Goal: Task Accomplishment & Management: Manage account settings

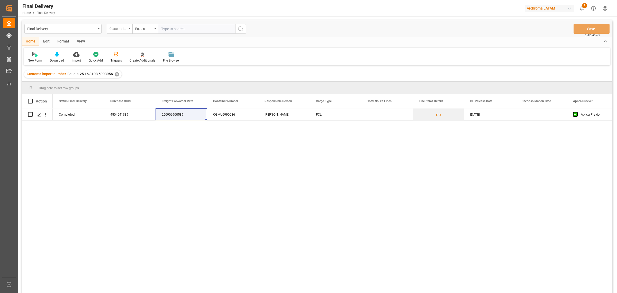
click at [116, 73] on div "✕" at bounding box center [117, 74] width 4 height 4
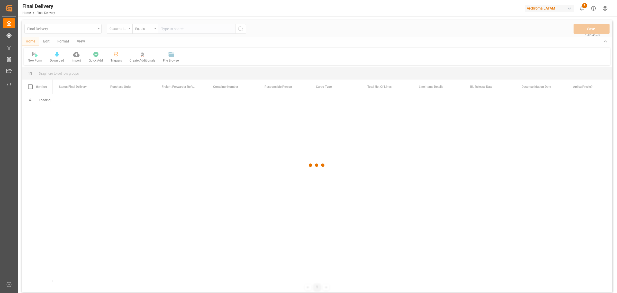
click at [122, 32] on div at bounding box center [317, 165] width 591 height 290
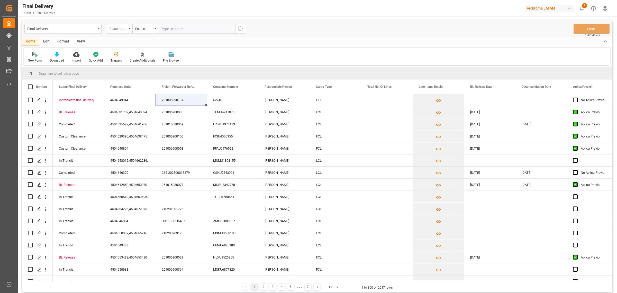
click at [122, 32] on div "Customs import number" at bounding box center [120, 29] width 26 height 10
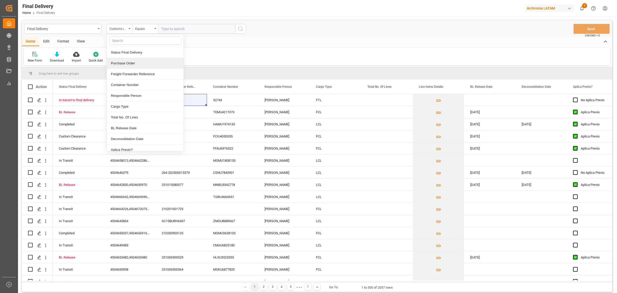
click at [140, 66] on div "Purchase Order" at bounding box center [145, 63] width 77 height 11
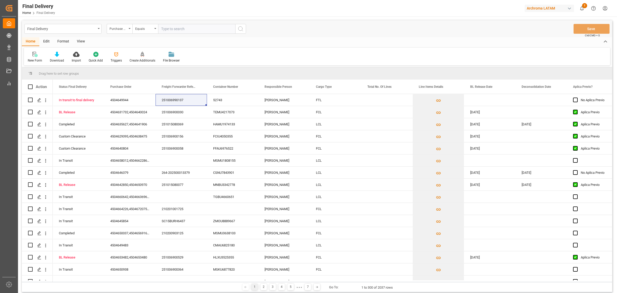
click at [168, 31] on input "text" at bounding box center [196, 29] width 77 height 10
paste input "4504649944"
type input "4504649944"
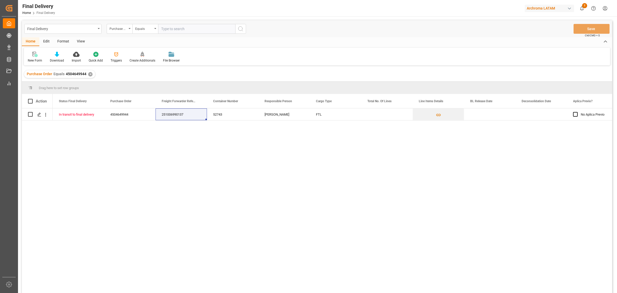
click at [205, 181] on div "In transit to final delivery 4504649944 251006990137 52743 Dalia Gutierrez FTL …" at bounding box center [333, 202] width 560 height 188
click at [172, 114] on div "251006990137" at bounding box center [181, 114] width 51 height 12
click at [127, 114] on div "4504649944" at bounding box center [129, 114] width 51 height 12
click at [345, 169] on div "In transit to final delivery 4504649944 251006990137 52743 Dalia Gutierrez FTL …" at bounding box center [333, 202] width 560 height 188
click at [267, 159] on div "In transit to final delivery 4504649944 251006990137 52743 Dalia Gutierrez FTL …" at bounding box center [333, 202] width 560 height 188
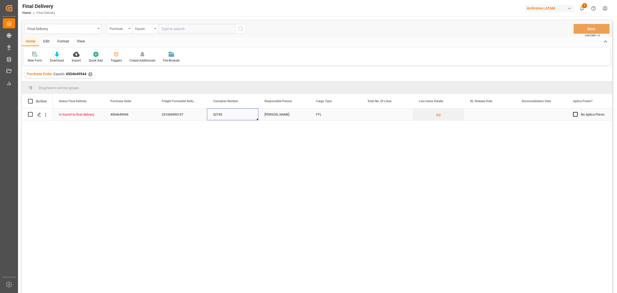
click at [224, 115] on div "52743" at bounding box center [232, 114] width 51 height 12
click at [175, 115] on div "251006990137" at bounding box center [181, 114] width 51 height 12
click at [37, 113] on div "Press SPACE to select this row." at bounding box center [39, 115] width 8 height 10
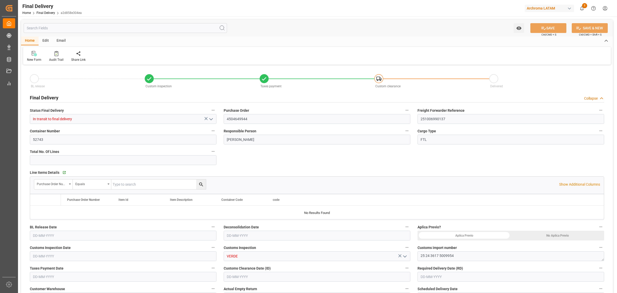
type input "07-10-2025"
type input "08-10-2025"
type input "10-10-2025"
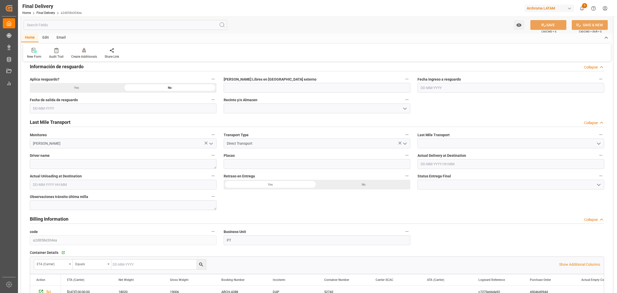
scroll to position [322, 0]
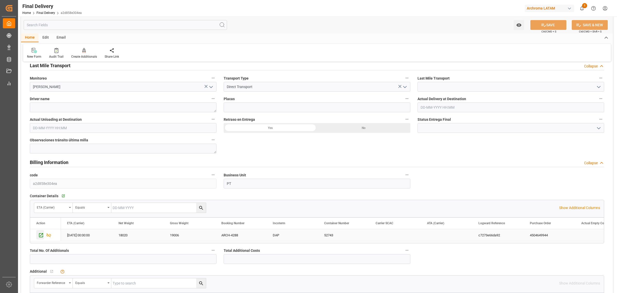
click at [39, 234] on icon "Press SPACE to select this row." at bounding box center [41, 235] width 4 height 4
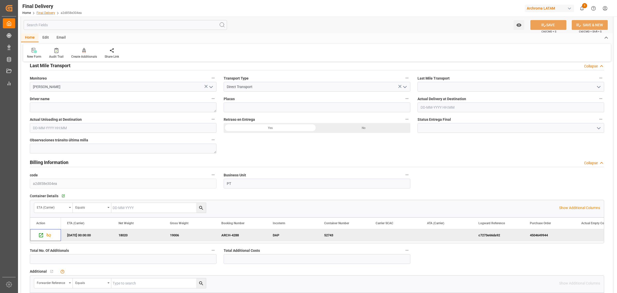
click at [42, 12] on link "Final Delivery" at bounding box center [46, 13] width 19 height 4
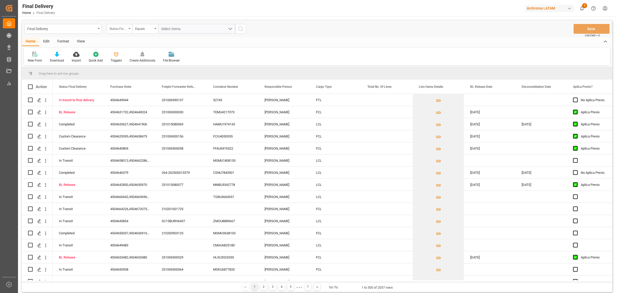
click at [123, 30] on div "Status Final Delivery" at bounding box center [118, 28] width 17 height 6
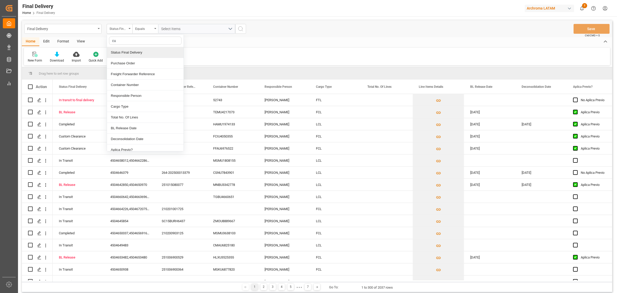
type input "cus"
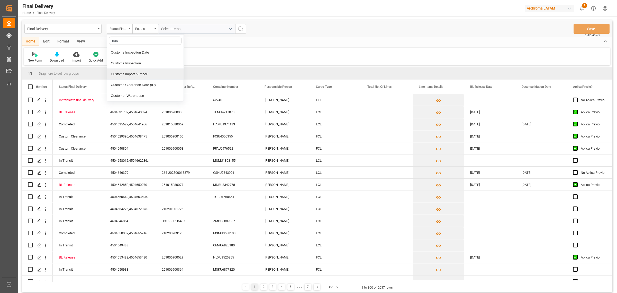
click at [133, 75] on div "Customs import number" at bounding box center [145, 74] width 77 height 11
type input "25 16 3108 5003956"
click at [241, 30] on icon "search button" at bounding box center [241, 29] width 6 height 6
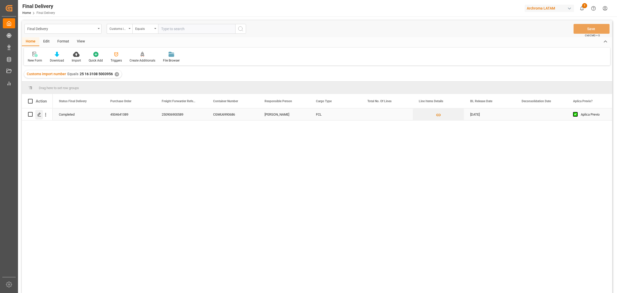
click at [41, 112] on div "Press SPACE to select this row." at bounding box center [39, 115] width 8 height 10
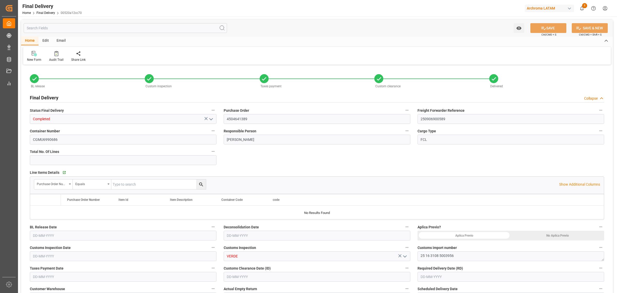
type input "-2"
type input "18-09-2025"
type input "26-09-2025"
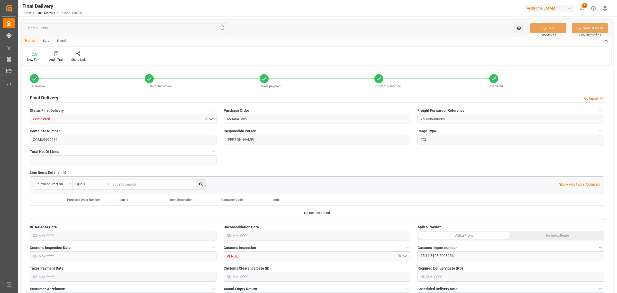
type input "02-10-2025"
type input "03-10-2025"
type input "07-10-2025"
type input "03-10-2025 11:15"
type input "03-10-2025 12:00"
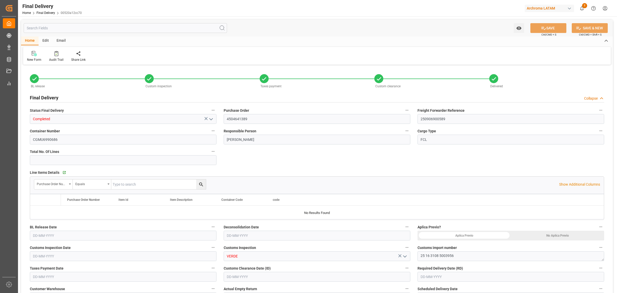
type input "20-09-2025"
click at [239, 121] on input "4504641389" at bounding box center [317, 119] width 187 height 10
click at [421, 115] on input "250906900589" at bounding box center [511, 119] width 187 height 10
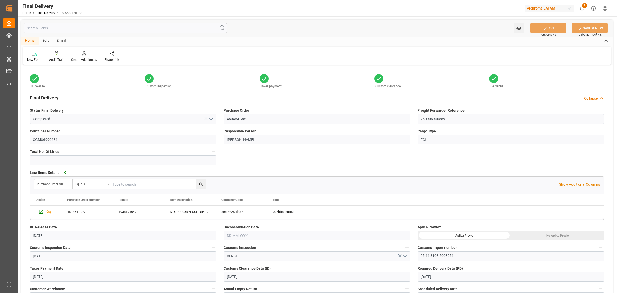
click at [233, 118] on input "4504641389" at bounding box center [317, 119] width 187 height 10
click at [203, 136] on input "CGMU6990686" at bounding box center [123, 140] width 187 height 10
click at [443, 259] on textarea "25 16 3108 5003956" at bounding box center [511, 256] width 187 height 10
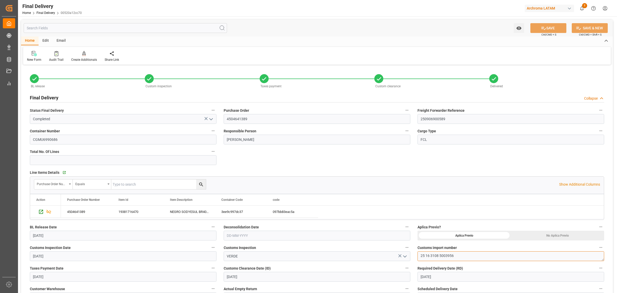
click at [443, 259] on textarea "25 16 3108 5003956" at bounding box center [511, 256] width 187 height 10
click at [486, 178] on div "Purchase Order Number Equals Show Additional Columns" at bounding box center [317, 183] width 574 height 15
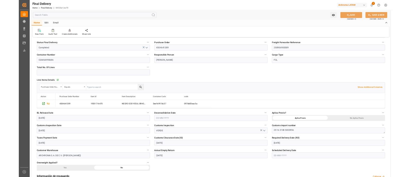
scroll to position [64, 0]
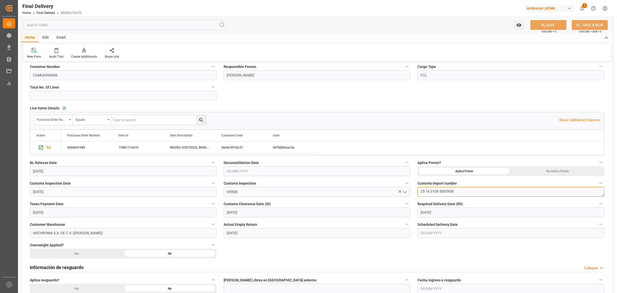
click at [472, 195] on textarea "25 16 3108 5003956" at bounding box center [511, 192] width 187 height 10
click at [472, 192] on textarea "25 16 3108 5003956" at bounding box center [511, 192] width 187 height 10
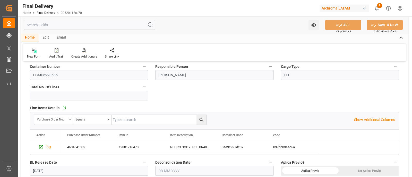
scroll to position [64, 0]
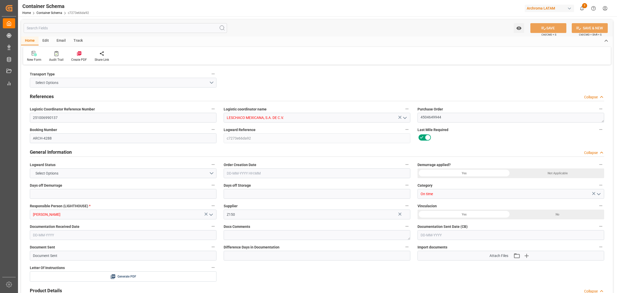
type input "0"
type input "1"
type input "17"
type input "18020"
type input "19006"
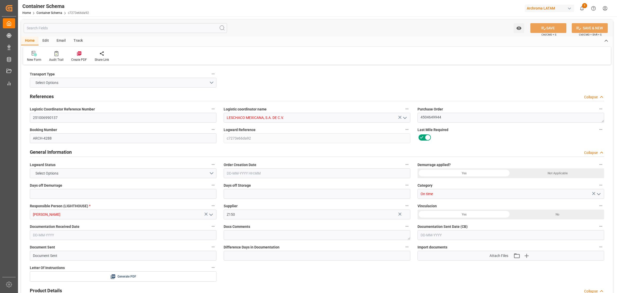
type input "USLRD"
type input "MXNLD"
type input "07-10-2025 00:00"
type input "25-09-2025"
type input "01-10-2025"
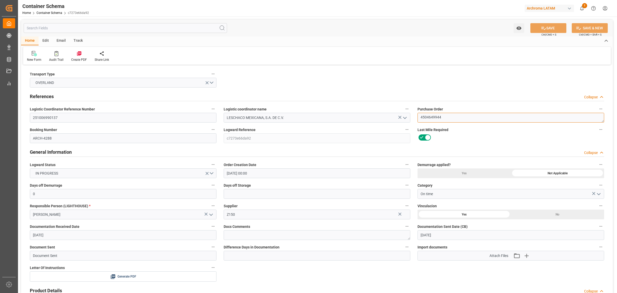
click at [426, 113] on textarea "4504649944" at bounding box center [511, 118] width 187 height 10
click at [66, 117] on input "251006990137" at bounding box center [123, 118] width 187 height 10
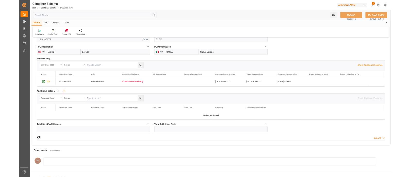
scroll to position [450, 0]
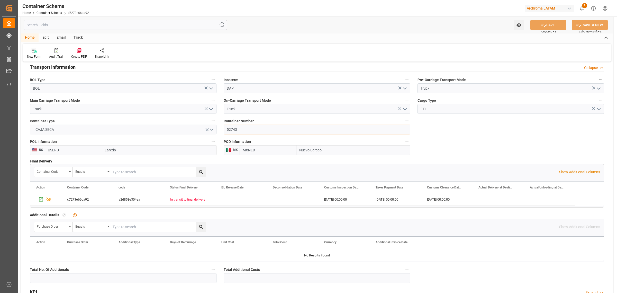
click at [292, 133] on input "52743" at bounding box center [317, 130] width 187 height 10
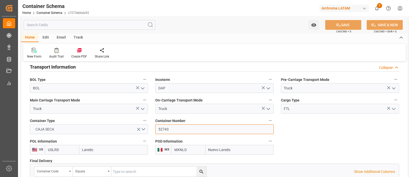
scroll to position [450, 0]
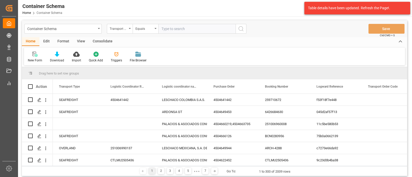
click at [116, 60] on div "Triggers" at bounding box center [116, 60] width 11 height 5
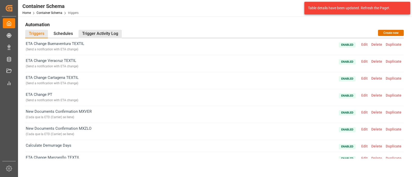
click at [105, 34] on div "Trigger Activity Log" at bounding box center [99, 34] width 43 height 8
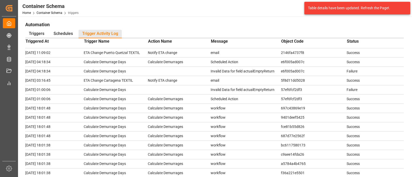
scroll to position [12, 0]
click at [40, 34] on div "Triggers" at bounding box center [36, 34] width 23 height 8
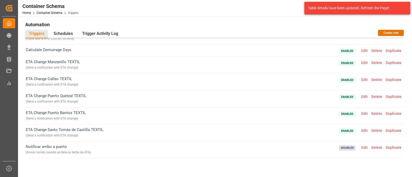
scroll to position [0, 0]
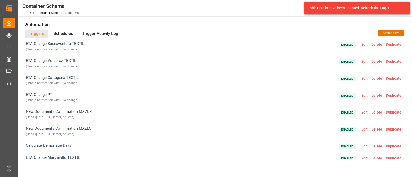
click at [361, 95] on span "Edit" at bounding box center [364, 95] width 10 height 4
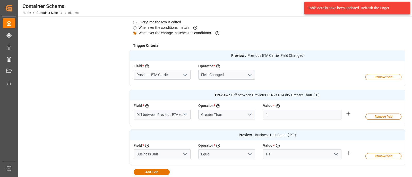
scroll to position [212, 0]
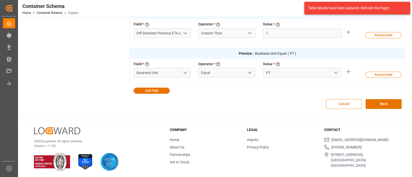
click at [349, 102] on button "Cancel" at bounding box center [344, 104] width 36 height 10
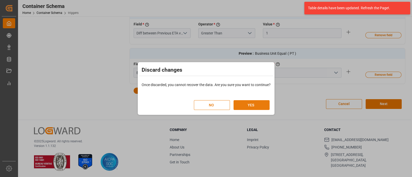
click at [259, 107] on button "YES" at bounding box center [251, 105] width 36 height 10
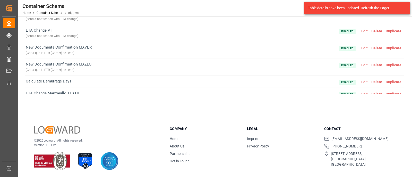
scroll to position [0, 0]
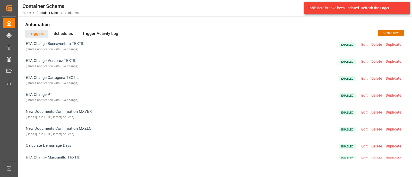
click at [363, 44] on span "Edit" at bounding box center [364, 44] width 10 height 4
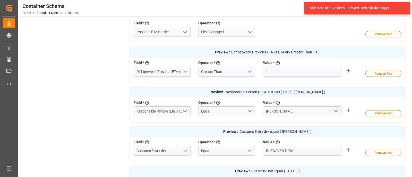
scroll to position [174, 0]
click at [176, 73] on input "Diff between Previous ETA vs ETA drv" at bounding box center [162, 72] width 57 height 10
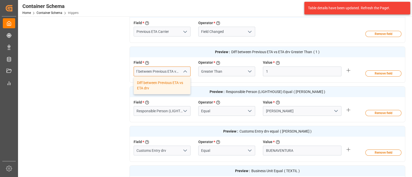
type input "Diff between Previous ETA vs ETA"
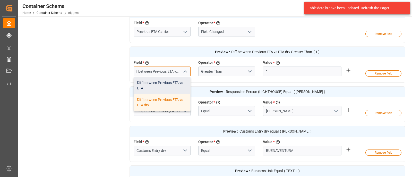
click at [165, 85] on div "Diff between Previous ETA vs ETA" at bounding box center [162, 85] width 56 height 17
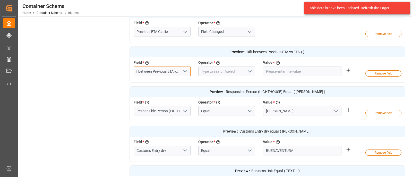
type input "Diff between Previous ETA vs ETA"
click at [234, 71] on input at bounding box center [226, 72] width 57 height 10
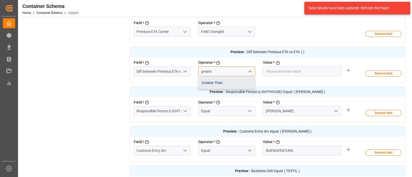
click at [232, 82] on div "Greater Than" at bounding box center [226, 83] width 56 height 12
type input "Greater Than"
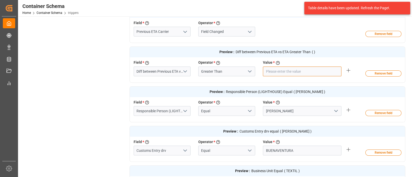
click at [283, 72] on input "number" at bounding box center [302, 72] width 78 height 10
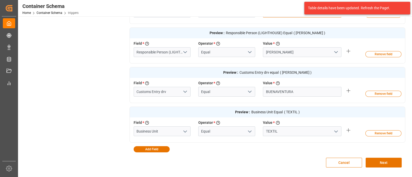
scroll to position [233, 0]
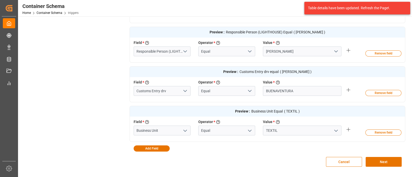
type input "1"
click at [167, 90] on input "Customs Entry drv" at bounding box center [162, 91] width 57 height 10
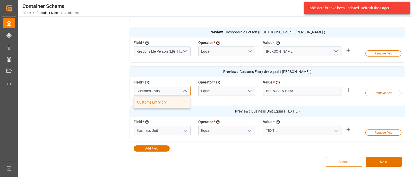
type input "Customs Entry"
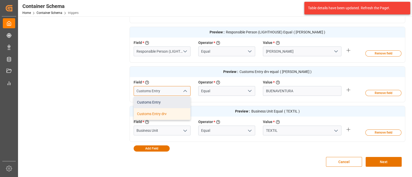
click at [162, 100] on div "Customs Entry" at bounding box center [162, 103] width 56 height 12
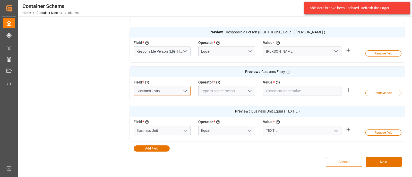
type input "Customs Entry"
click at [332, 159] on button "Cancel" at bounding box center [344, 162] width 36 height 10
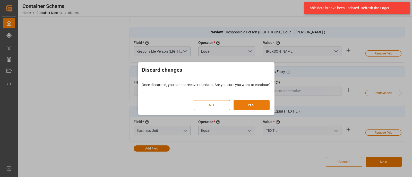
click at [256, 106] on button "YES" at bounding box center [251, 105] width 36 height 10
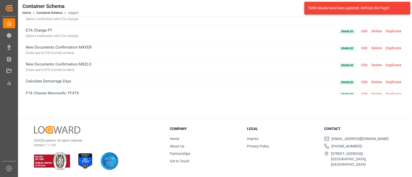
scroll to position [0, 0]
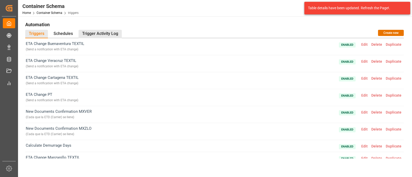
click at [109, 32] on div "Trigger Activity Log" at bounding box center [99, 34] width 43 height 8
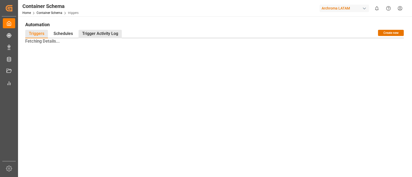
click at [107, 34] on div "Trigger Activity Log" at bounding box center [99, 34] width 43 height 8
click at [113, 27] on h1 "Automation" at bounding box center [214, 24] width 378 height 9
click at [112, 34] on div "Trigger Activity Log" at bounding box center [99, 34] width 43 height 8
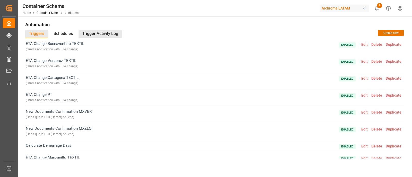
click at [110, 33] on div "Trigger Activity Log" at bounding box center [99, 34] width 43 height 8
click at [93, 31] on div "Trigger Activity Log" at bounding box center [99, 34] width 43 height 8
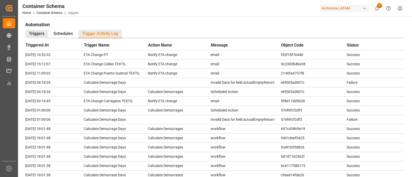
click at [40, 34] on div "Triggers" at bounding box center [36, 34] width 23 height 8
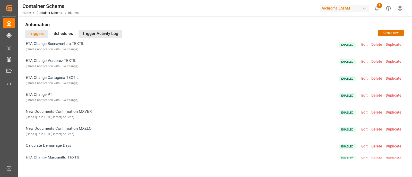
click at [105, 34] on div "Trigger Activity Log" at bounding box center [99, 34] width 43 height 8
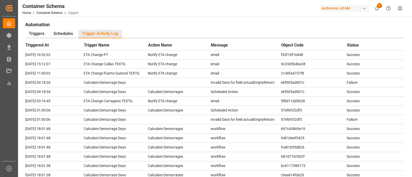
drag, startPoint x: 27, startPoint y: 54, endPoint x: 60, endPoint y: 55, distance: 33.5
click at [60, 55] on td "[DATE] 16:52:32" at bounding box center [54, 54] width 58 height 9
drag, startPoint x: 83, startPoint y: 55, endPoint x: 111, endPoint y: 54, distance: 28.3
click at [111, 54] on td "ETA Change PT" at bounding box center [116, 54] width 64 height 9
click at [34, 33] on div "Triggers" at bounding box center [36, 34] width 23 height 8
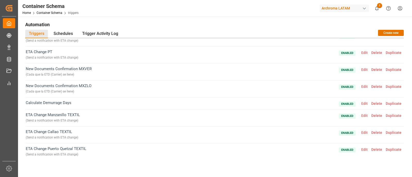
scroll to position [48, 0]
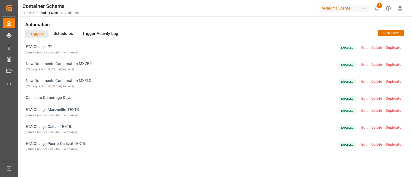
click at [363, 46] on span "Edit" at bounding box center [364, 48] width 10 height 4
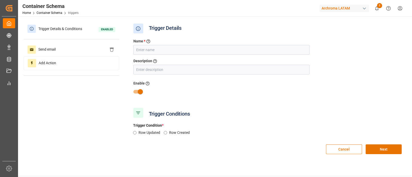
type input "ETA Change PT"
type input "Send a notification with ETA change"
radio input "true"
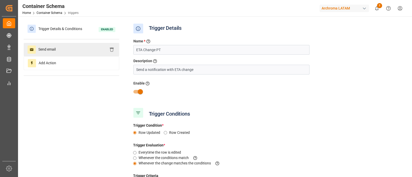
click at [61, 52] on div "Send email" at bounding box center [71, 49] width 95 height 13
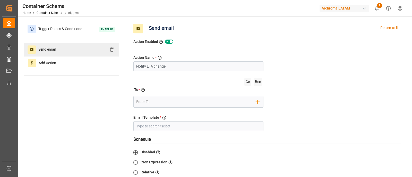
type input "Cambio de ETA´s"
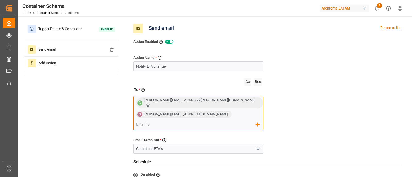
click at [218, 121] on input "email" at bounding box center [196, 125] width 120 height 8
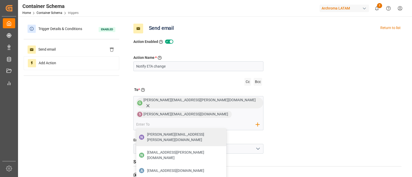
click at [187, 82] on div "Cc Bcc" at bounding box center [198, 82] width 130 height 11
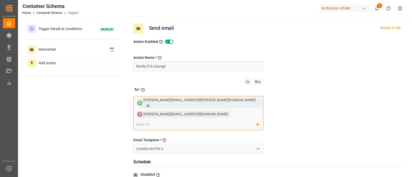
click at [206, 121] on input "email" at bounding box center [196, 125] width 120 height 8
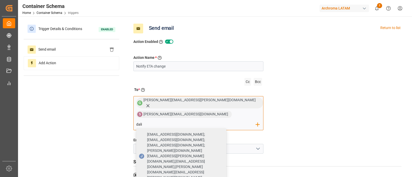
type input "dali"
click at [269, 112] on div "Action Name * Give a name to the action being created Notify ETA change Cc Bcc …" at bounding box center [267, 149] width 276 height 208
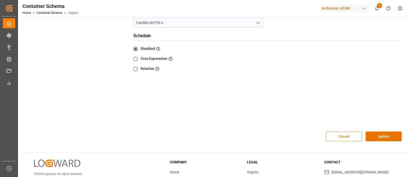
click at [334, 132] on button "Cancel" at bounding box center [344, 137] width 36 height 10
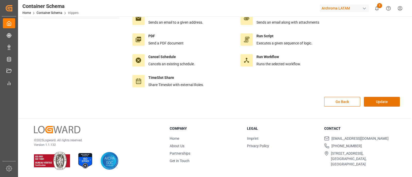
scroll to position [57, 0]
click at [346, 101] on button "Go Back" at bounding box center [342, 102] width 36 height 10
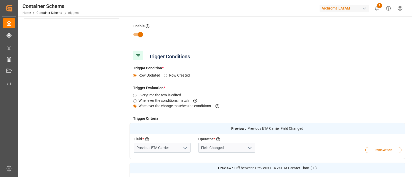
scroll to position [213, 0]
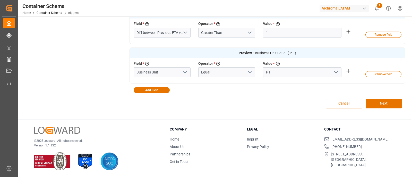
click at [354, 105] on button "Cancel" at bounding box center [344, 104] width 36 height 10
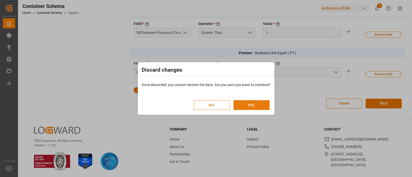
click at [247, 108] on button "YES" at bounding box center [251, 105] width 36 height 10
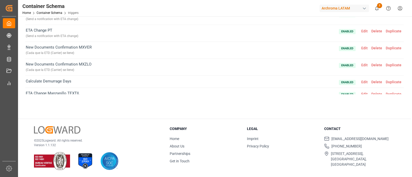
scroll to position [0, 0]
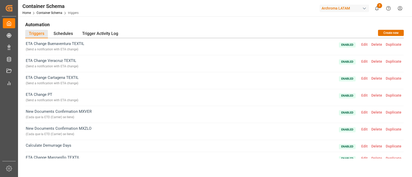
click at [258, 22] on h1 "Automation" at bounding box center [214, 24] width 378 height 9
